Goal: Task Accomplishment & Management: Manage account settings

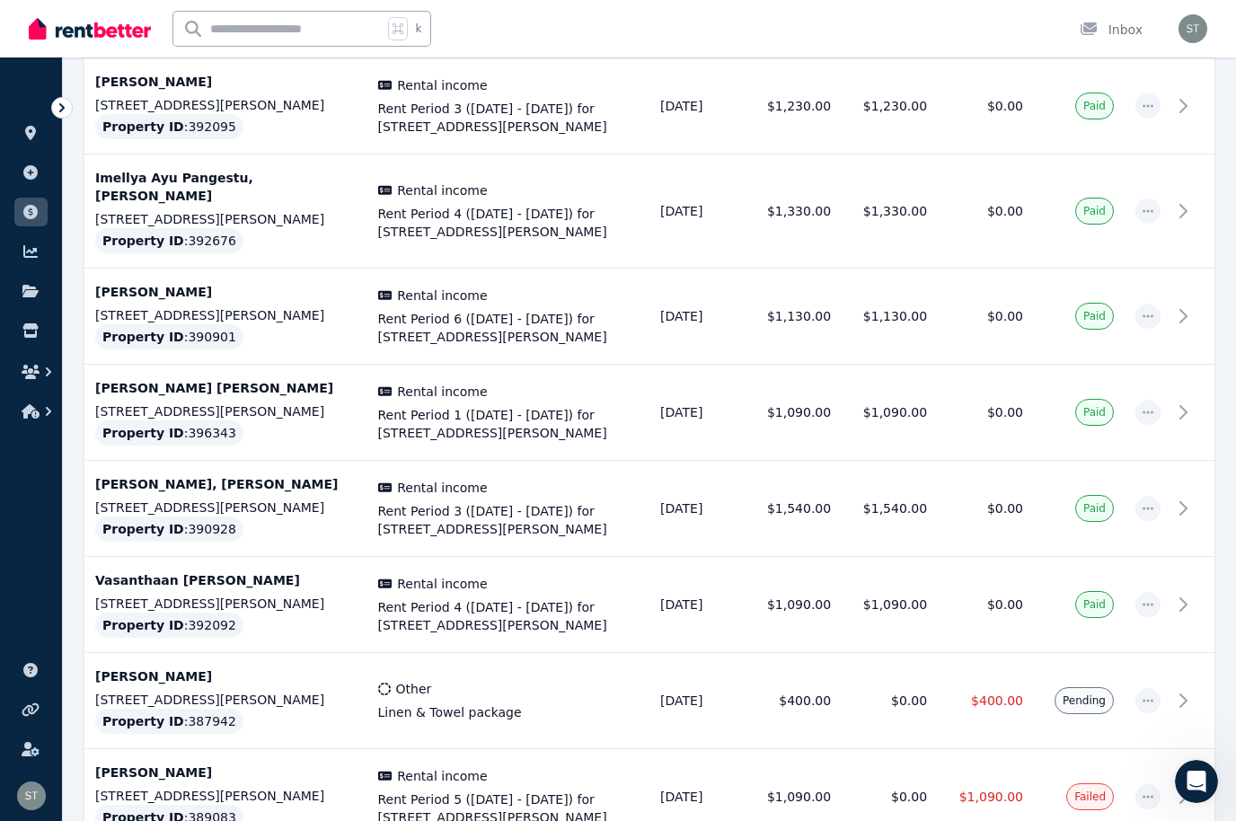
scroll to position [1319, 0]
click at [183, 763] on p "[PERSON_NAME]" at bounding box center [225, 772] width 261 height 18
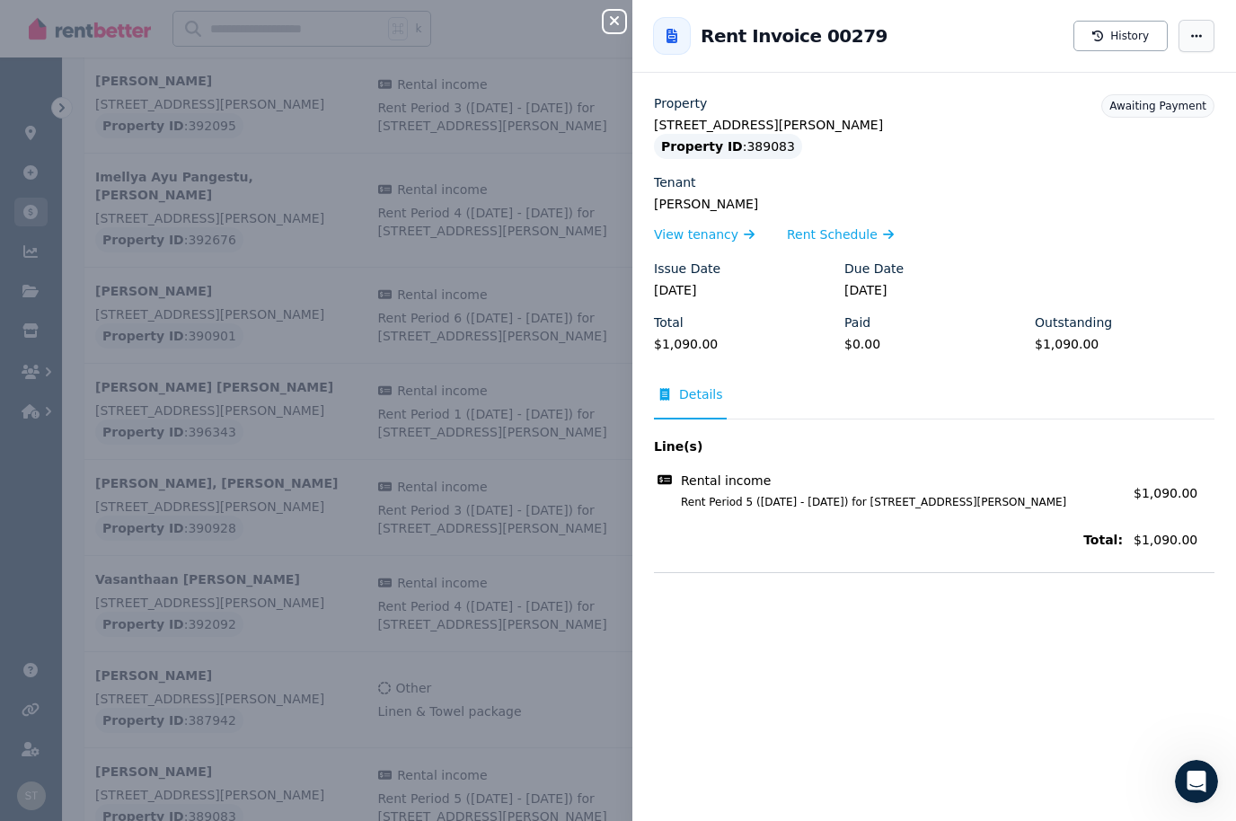
click at [1204, 29] on span "button" at bounding box center [1197, 36] width 36 height 32
click at [629, 11] on div "Close panel" at bounding box center [622, 16] width 36 height 32
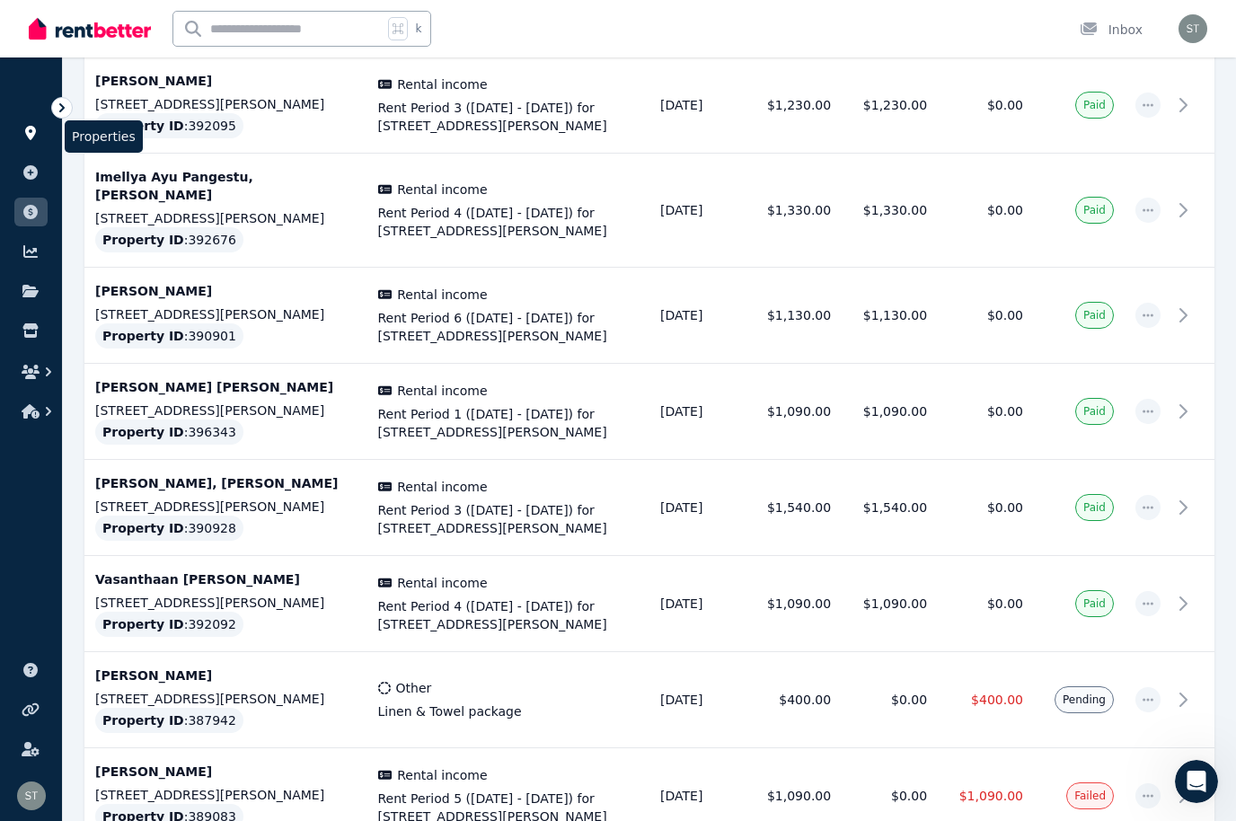
click at [41, 140] on link at bounding box center [30, 133] width 33 height 29
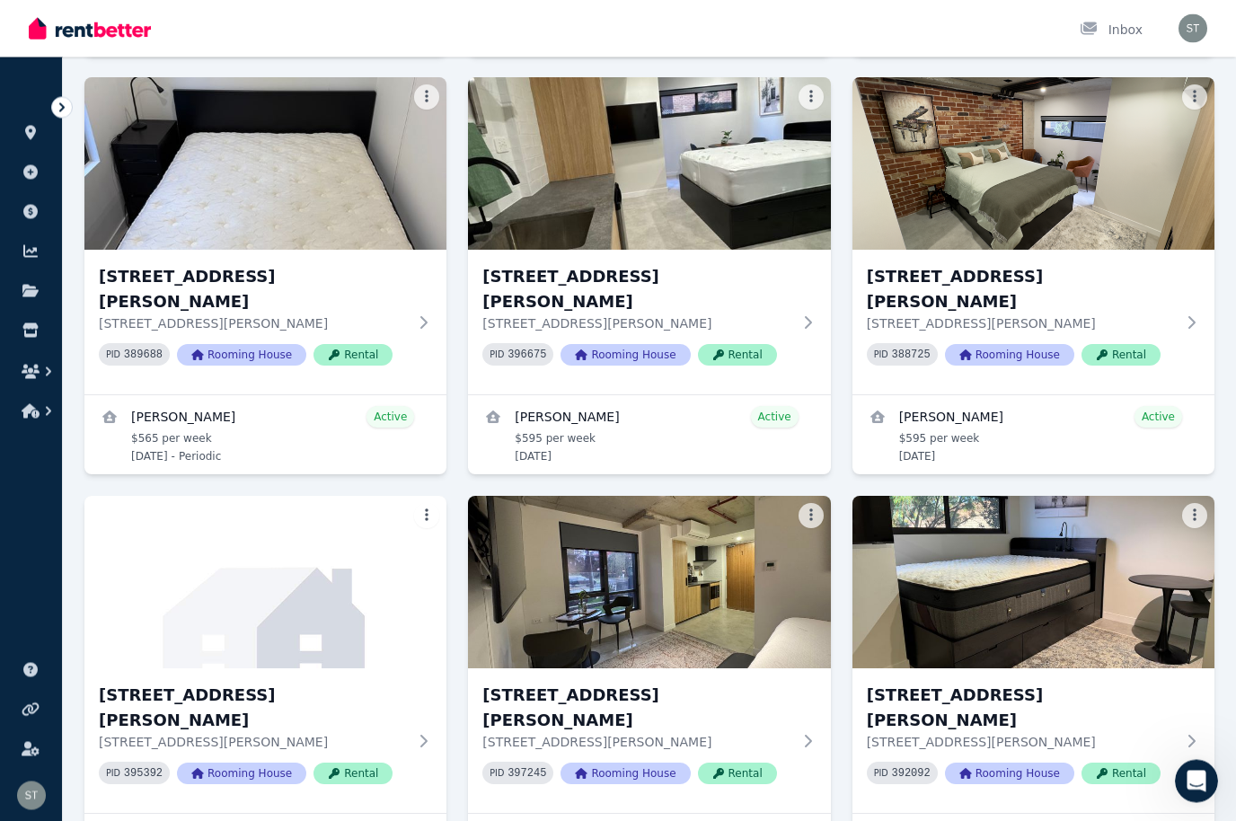
scroll to position [1202, 0]
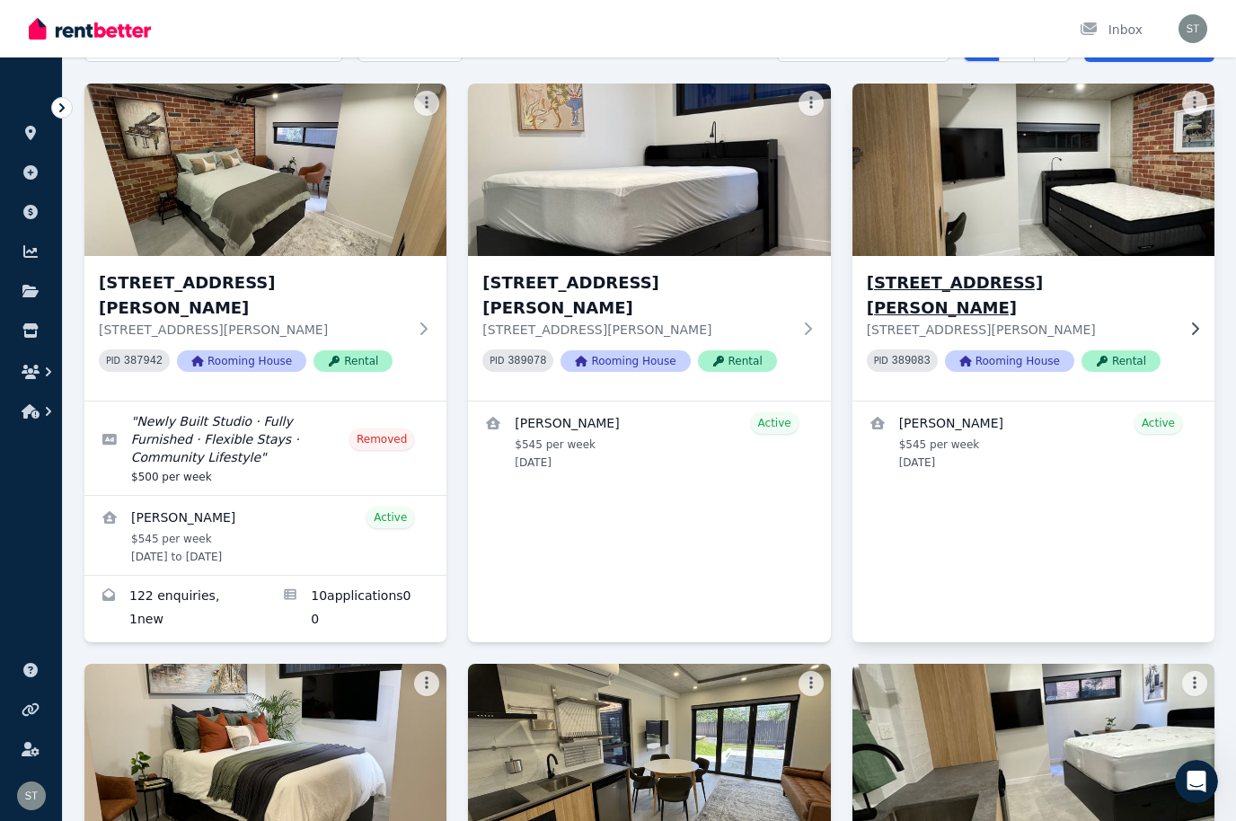
click at [1041, 210] on img at bounding box center [1034, 169] width 381 height 181
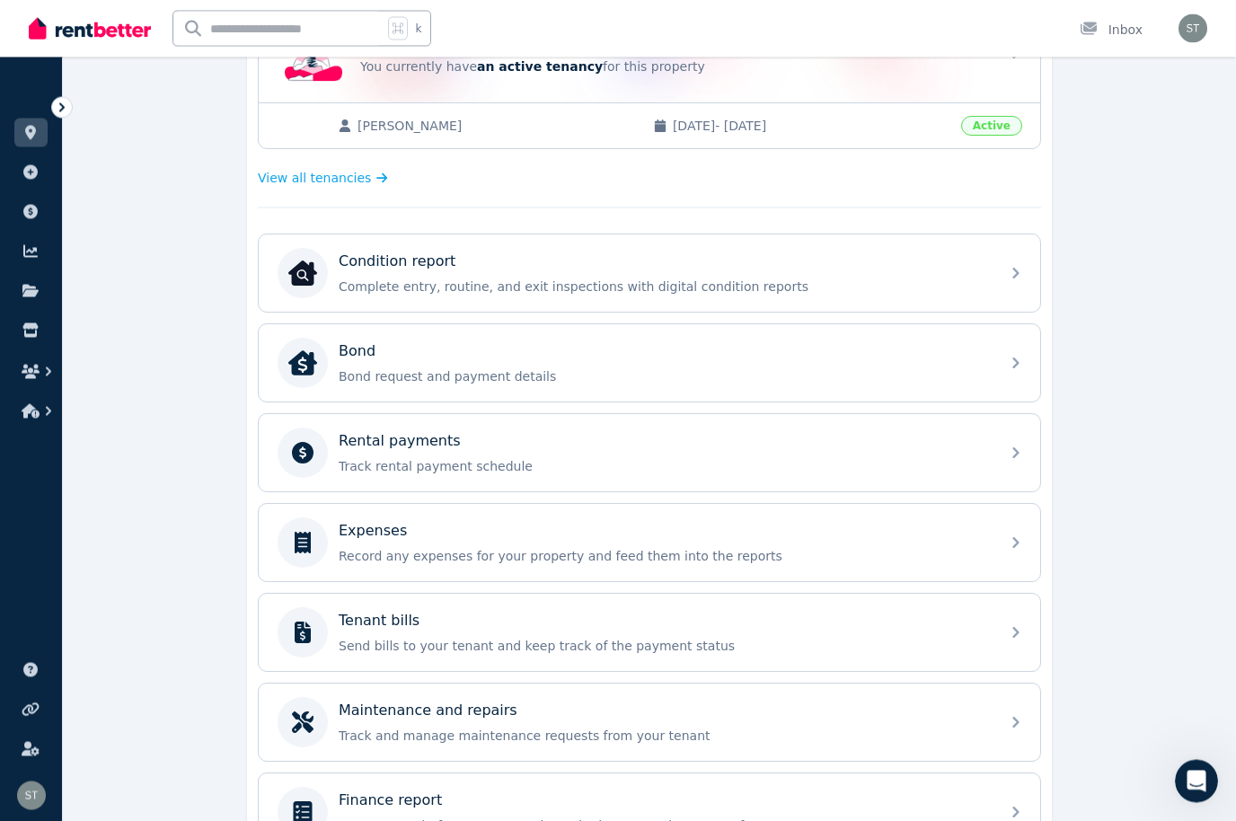
scroll to position [472, 0]
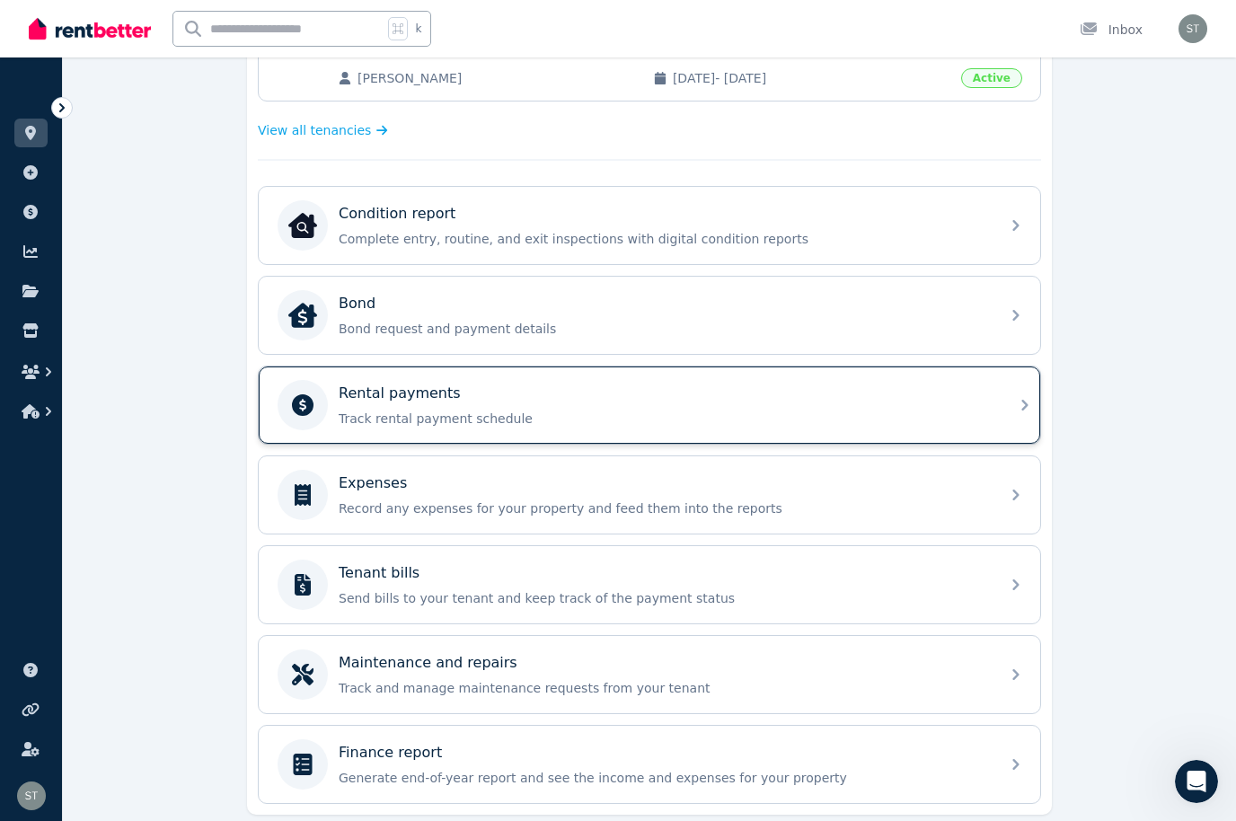
click at [875, 391] on div "Rental payments" at bounding box center [664, 394] width 651 height 22
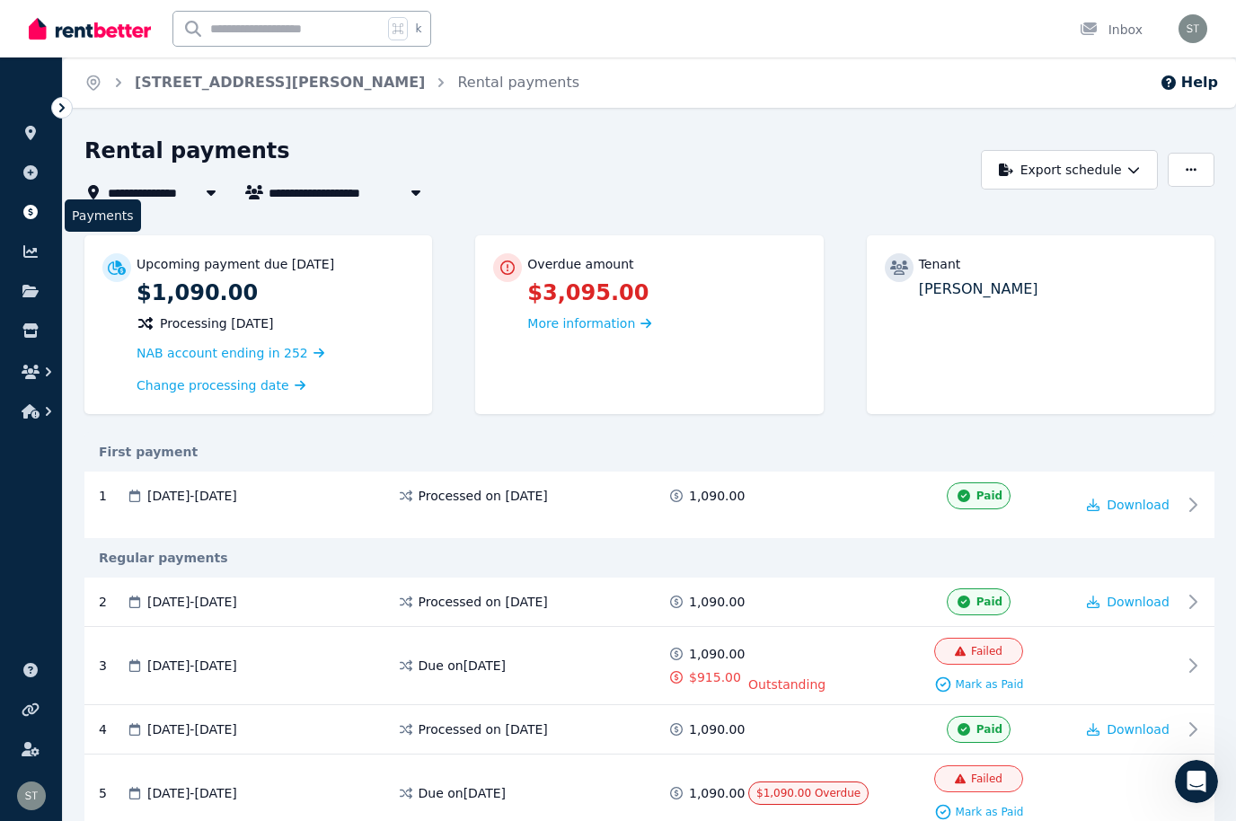
click at [41, 219] on link at bounding box center [30, 212] width 33 height 29
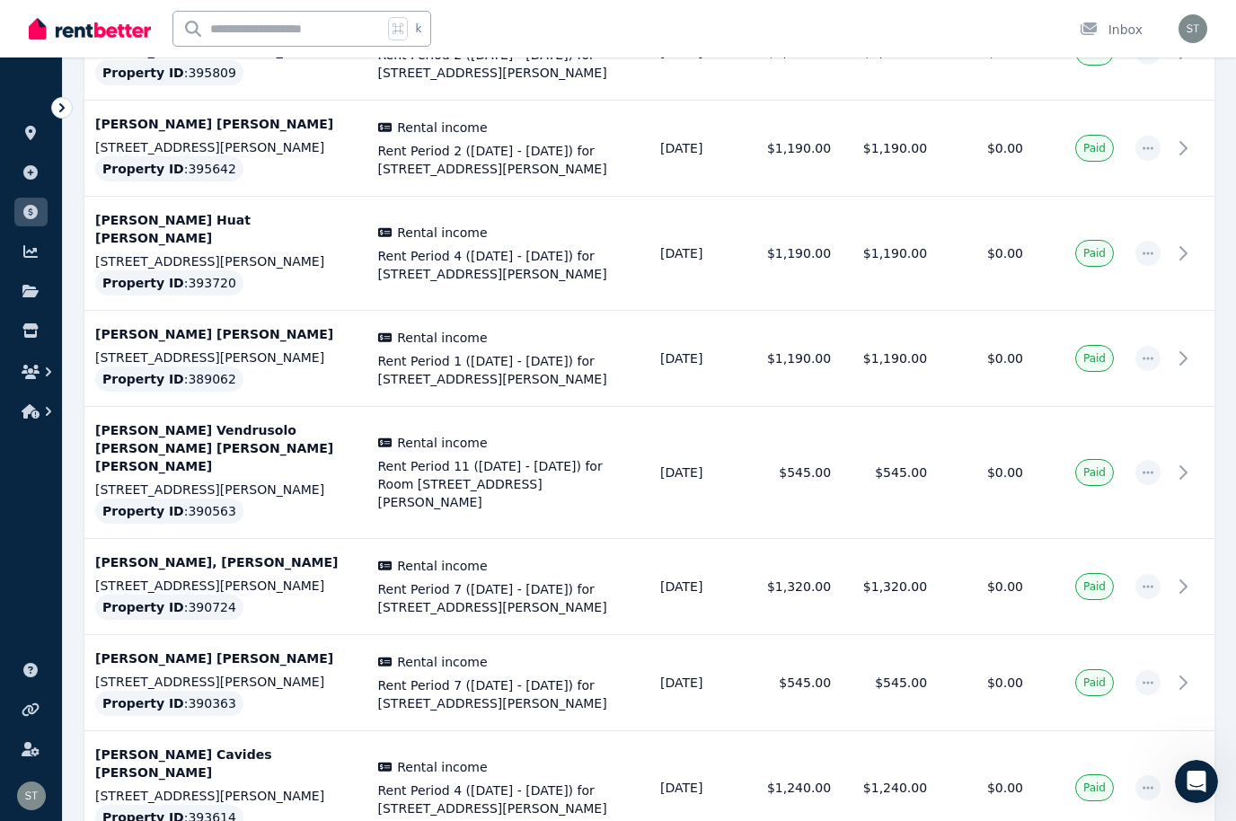
scroll to position [4599, 0]
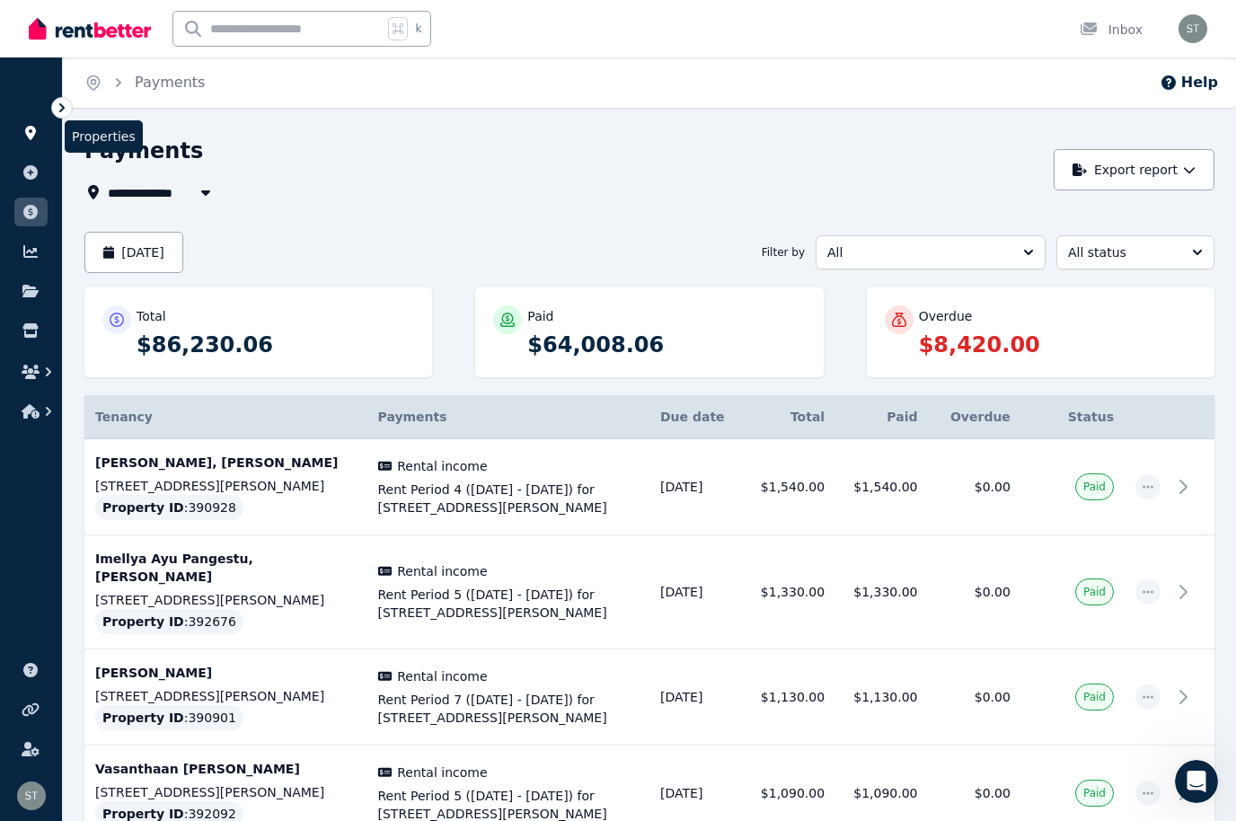
click at [29, 133] on icon at bounding box center [30, 133] width 11 height 14
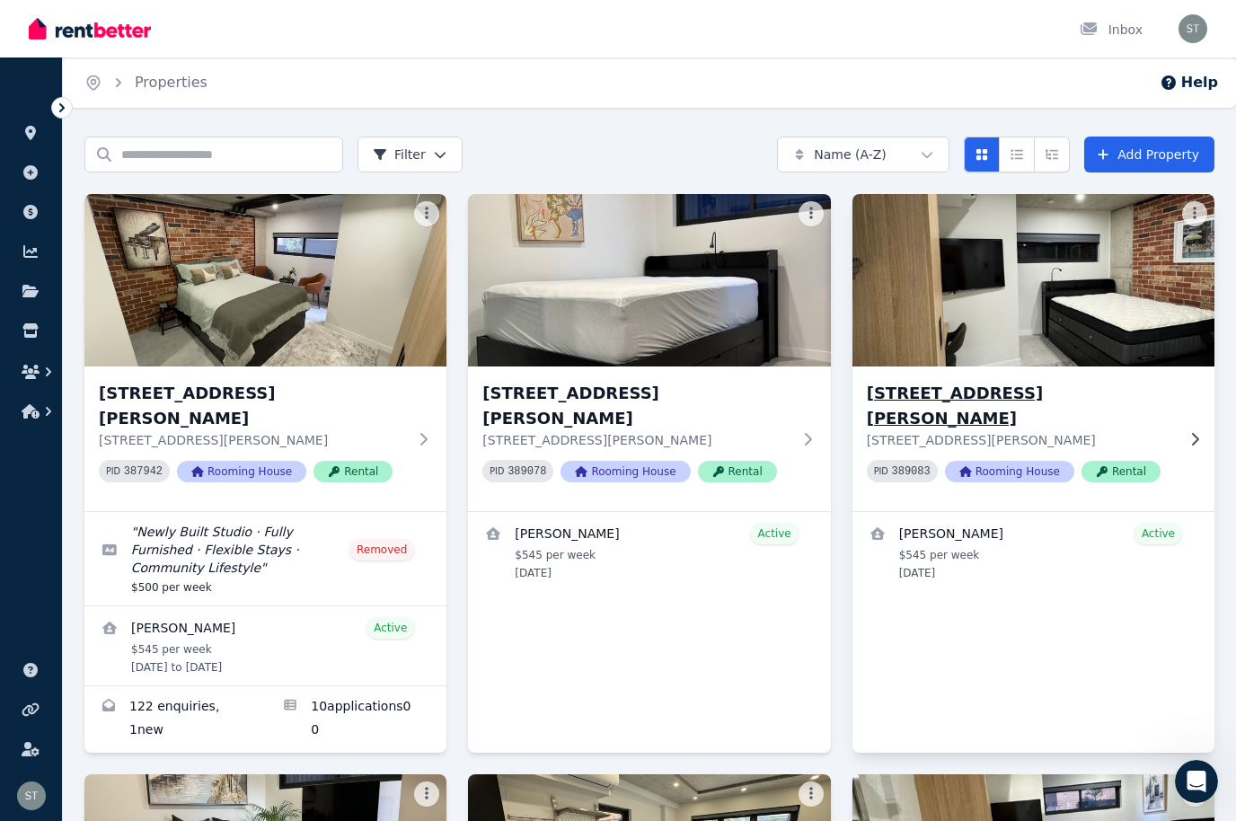
click at [1082, 317] on img at bounding box center [1034, 280] width 381 height 181
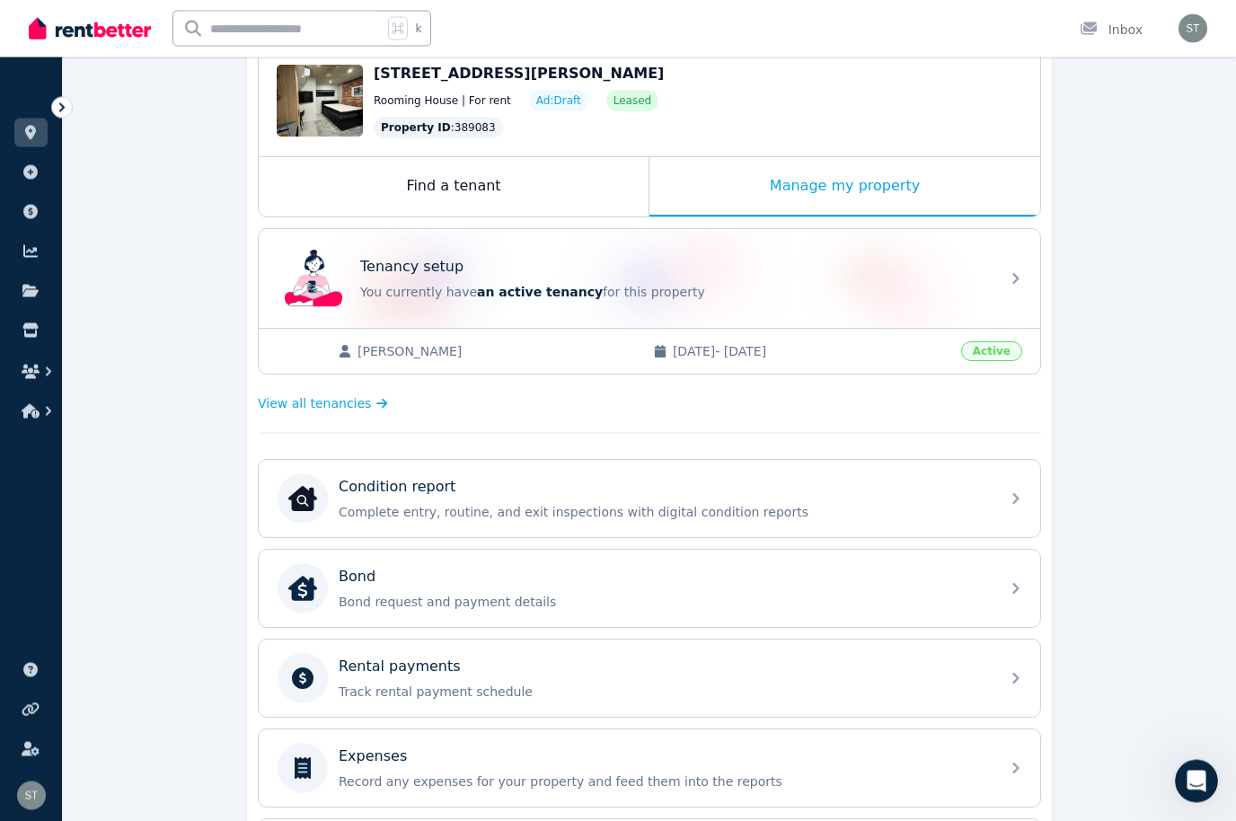
scroll to position [199, 0]
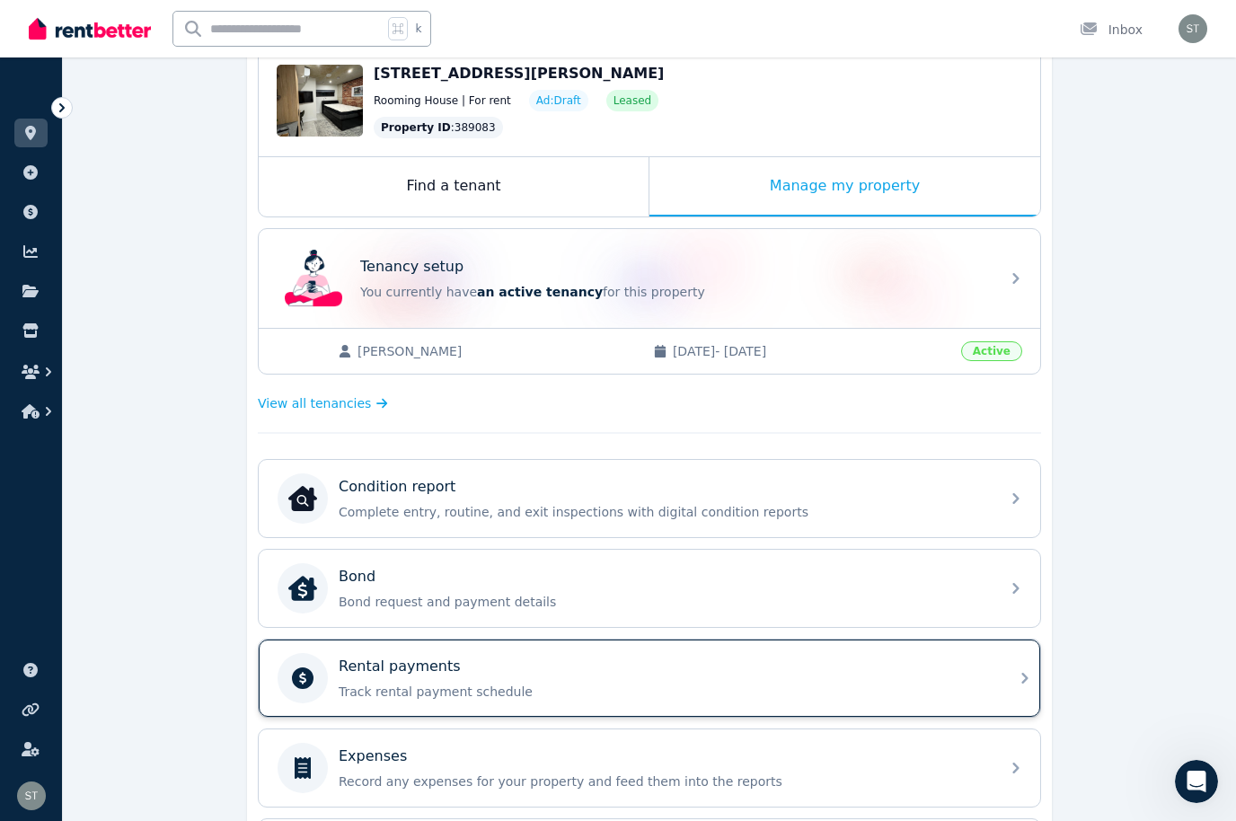
click at [592, 683] on p "Track rental payment schedule" at bounding box center [664, 692] width 651 height 18
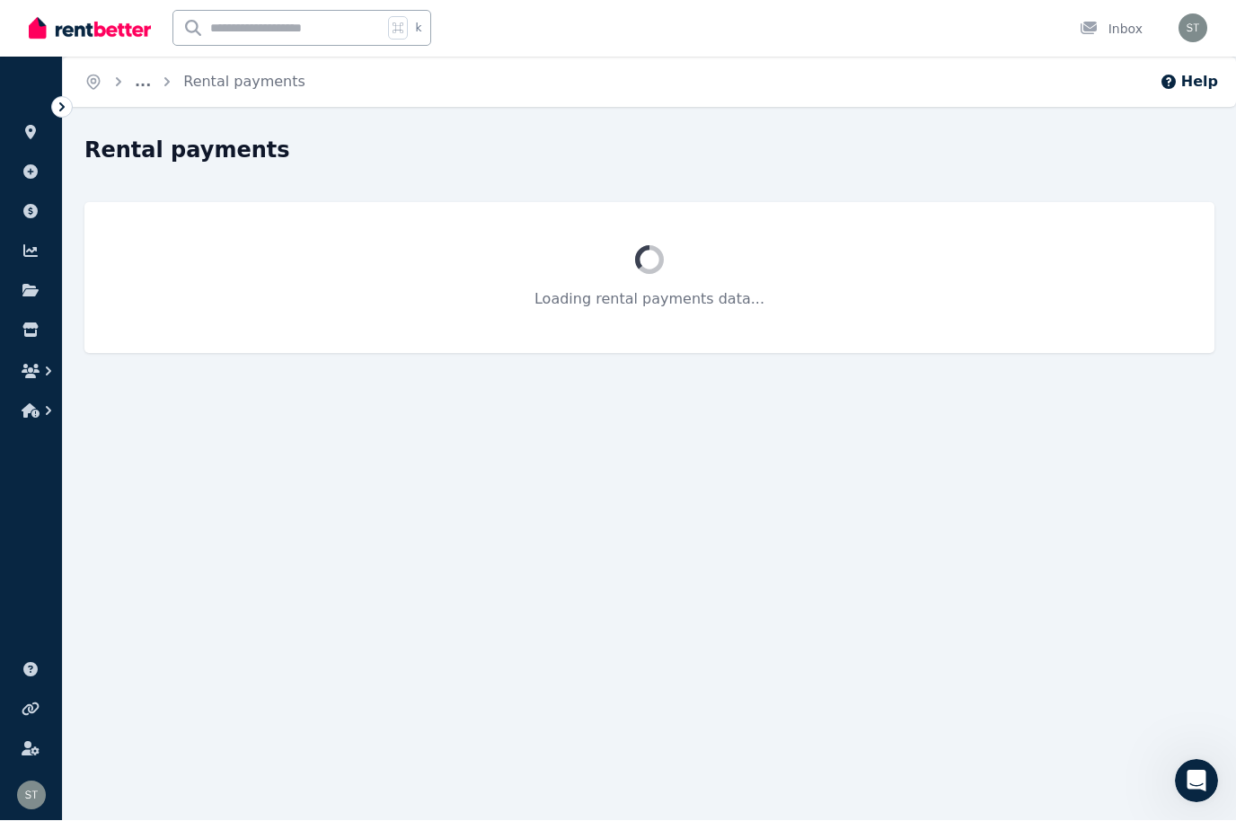
scroll to position [1, 0]
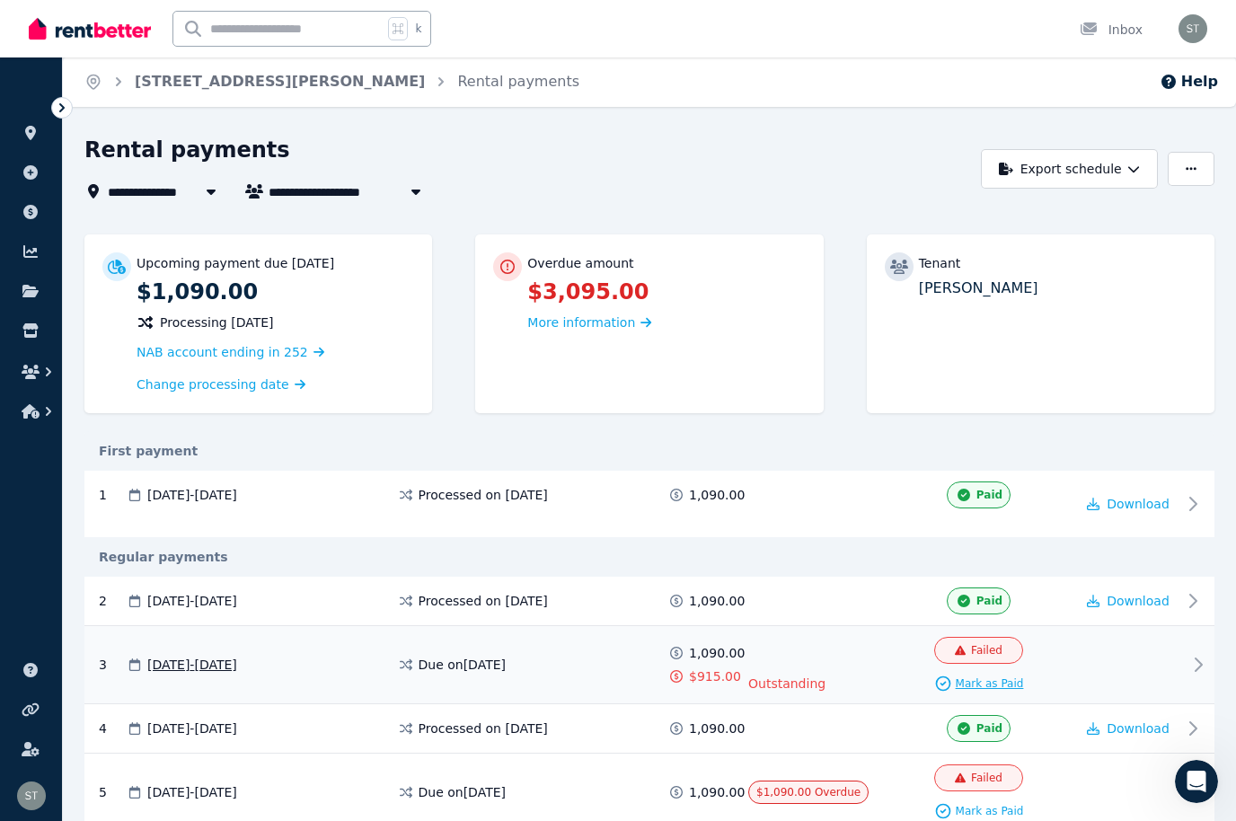
click at [986, 684] on span "Mark as Paid" at bounding box center [990, 684] width 68 height 14
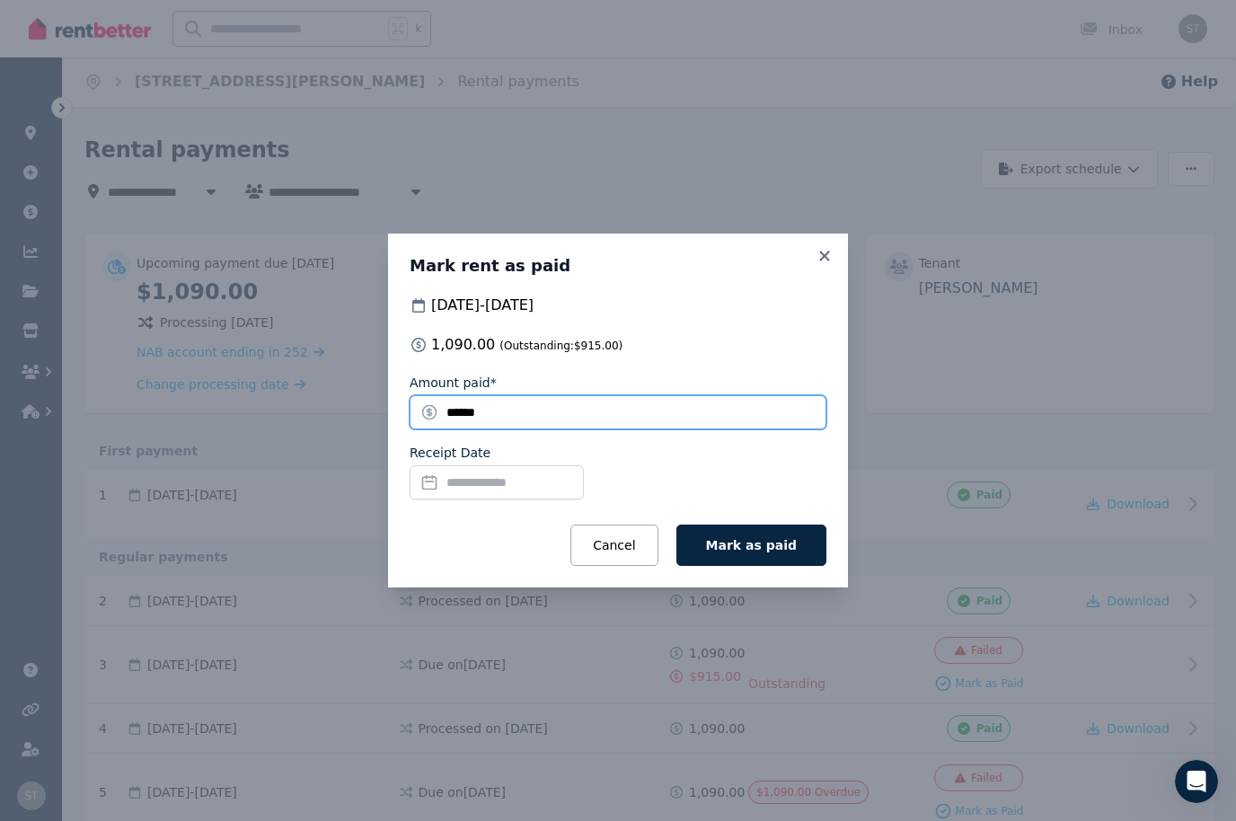
click at [522, 408] on input "******" at bounding box center [618, 412] width 417 height 34
type input "*"
type input "***"
click at [512, 481] on input "Receipt Date" at bounding box center [497, 482] width 174 height 34
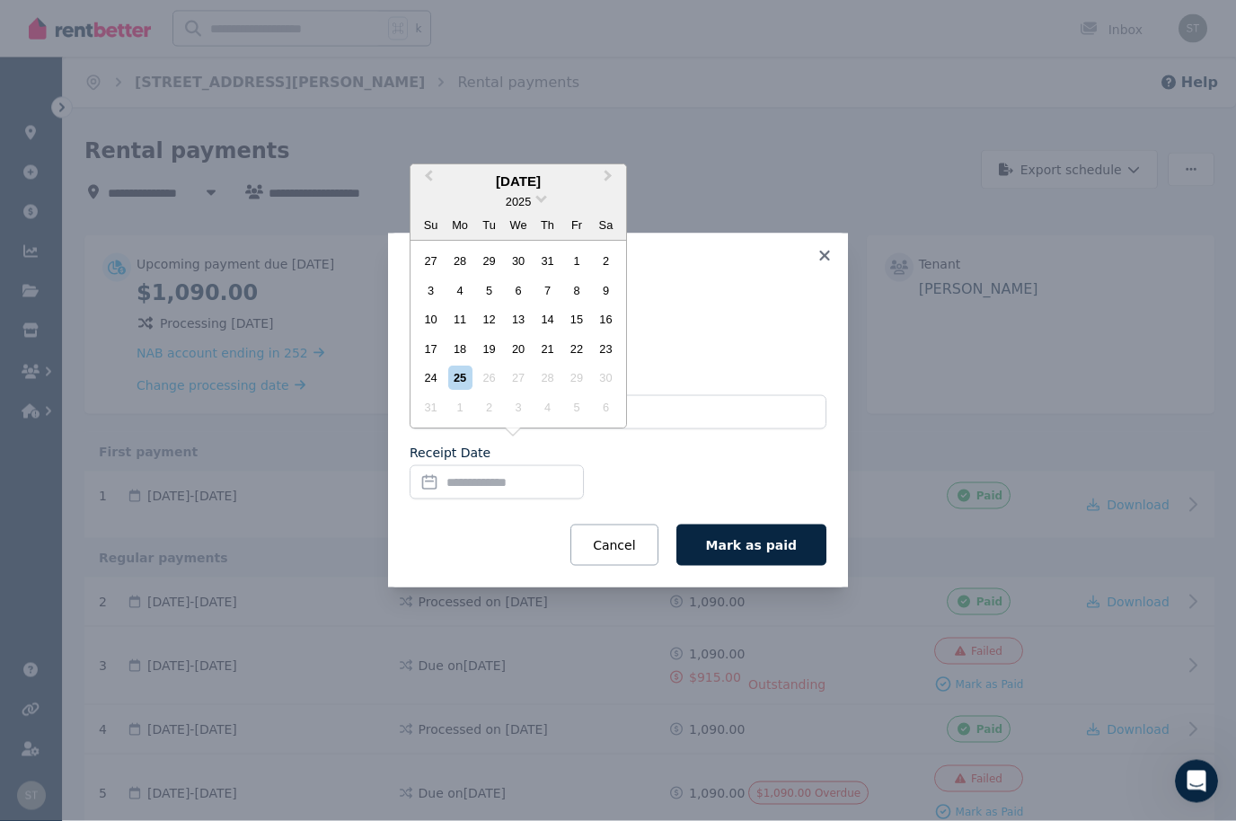
scroll to position [1, 0]
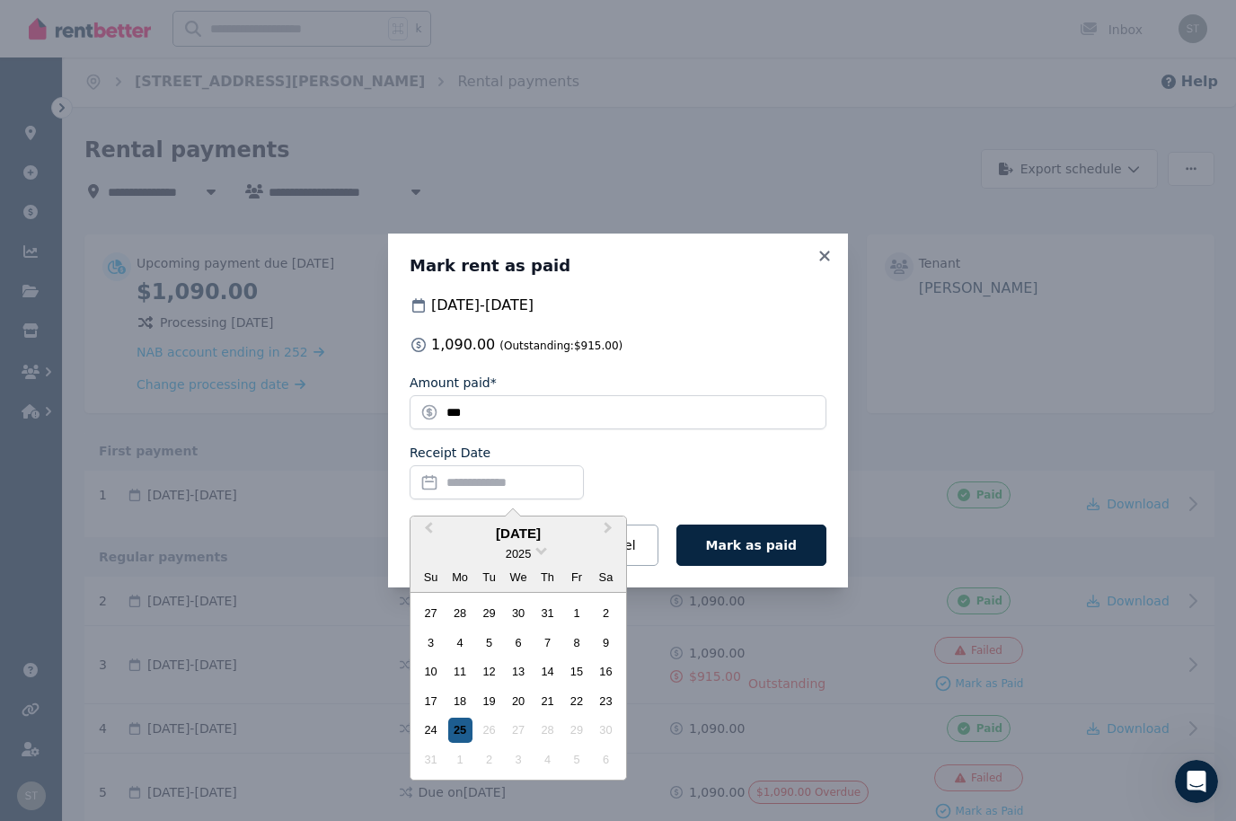
click at [465, 725] on div "25" at bounding box center [460, 730] width 24 height 24
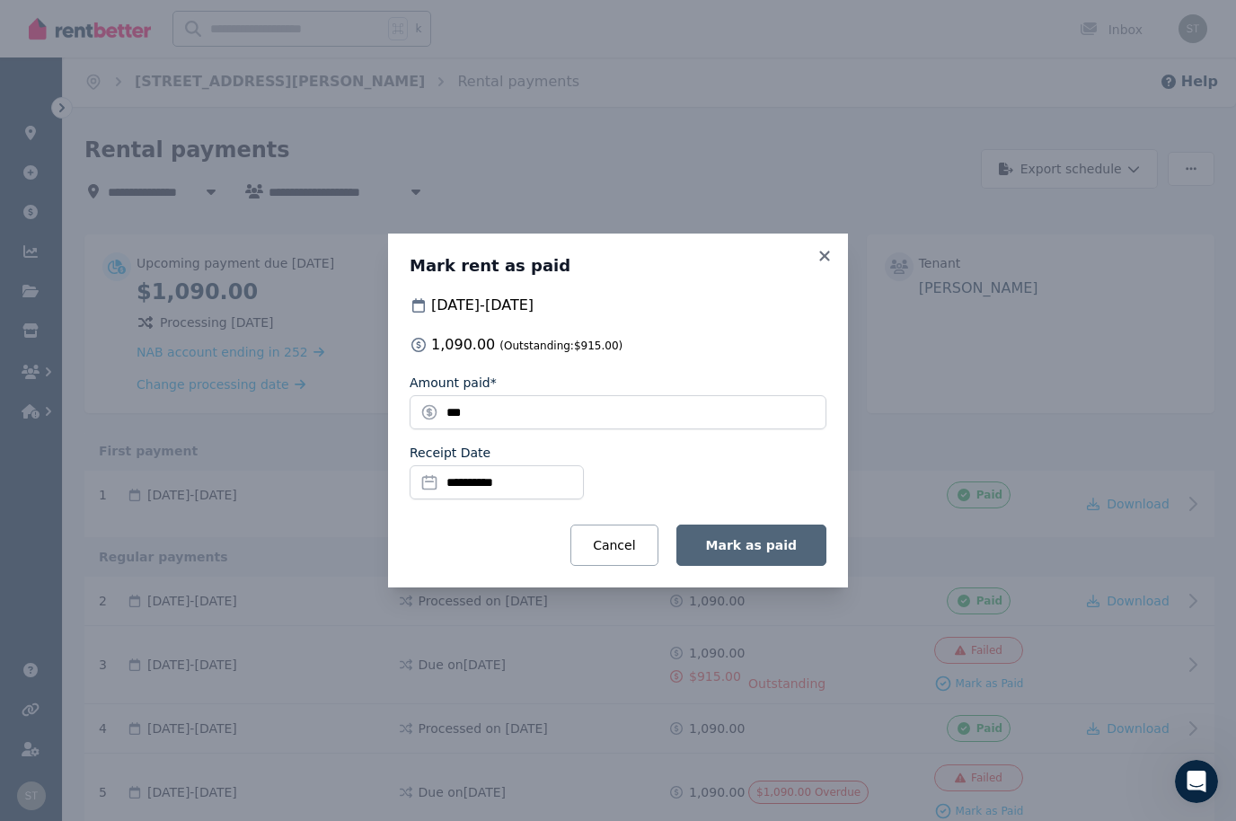
click at [773, 544] on span "Mark as paid" at bounding box center [751, 545] width 91 height 14
